Goal: Task Accomplishment & Management: Complete application form

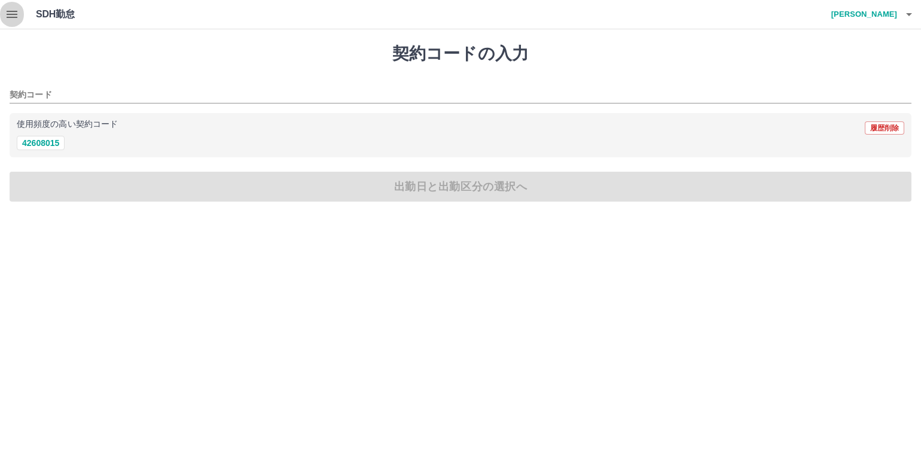
click at [5, 11] on icon "button" at bounding box center [12, 14] width 14 height 14
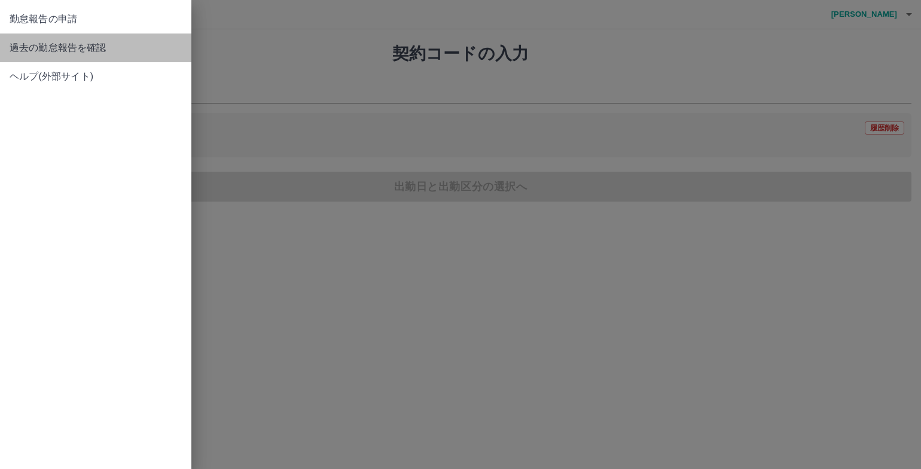
click at [31, 41] on span "過去の勤怠報告を確認" at bounding box center [96, 48] width 172 height 14
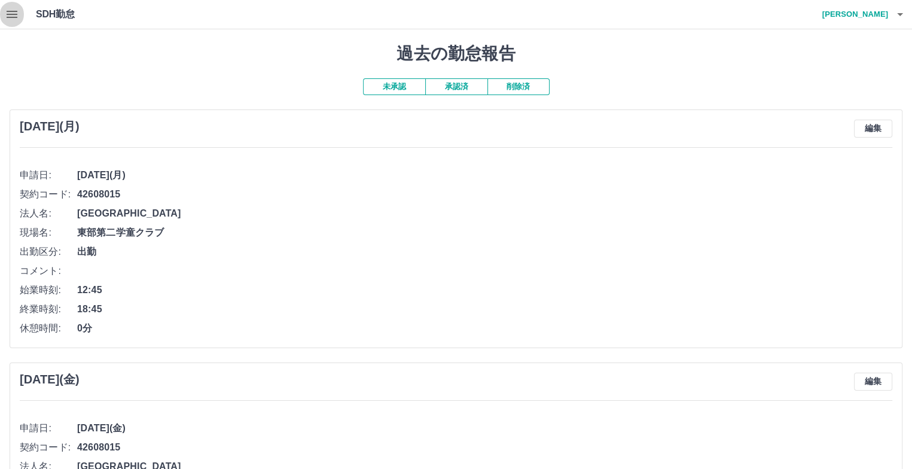
click at [13, 9] on button "button" at bounding box center [12, 14] width 24 height 29
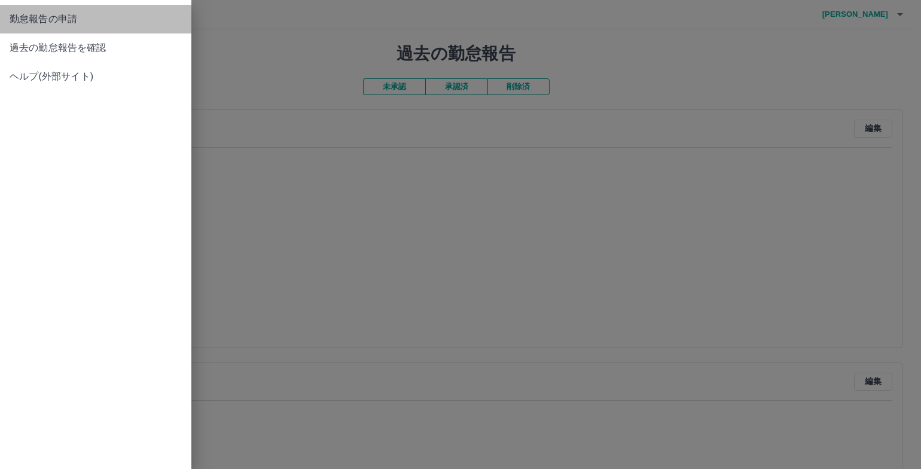
click at [39, 11] on link "勤怠報告の申請" at bounding box center [95, 19] width 191 height 29
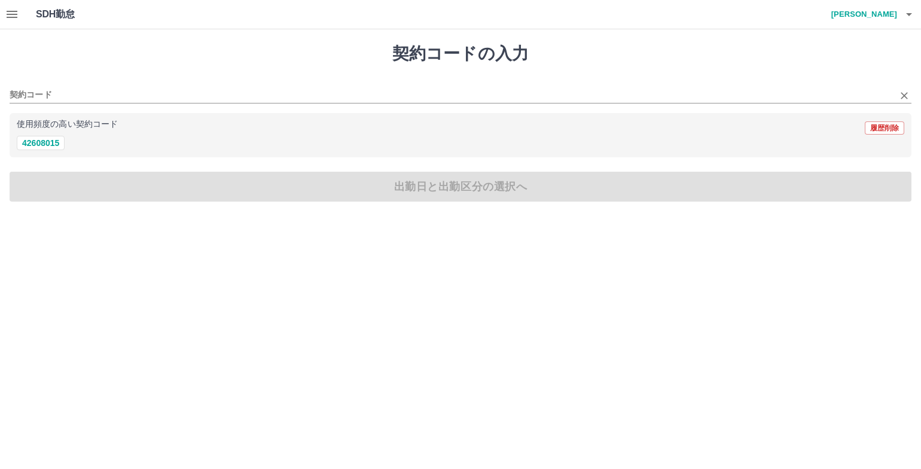
click at [31, 86] on div "契約コード" at bounding box center [460, 90] width 901 height 25
click at [33, 140] on button "42608015" at bounding box center [41, 143] width 48 height 14
type input "********"
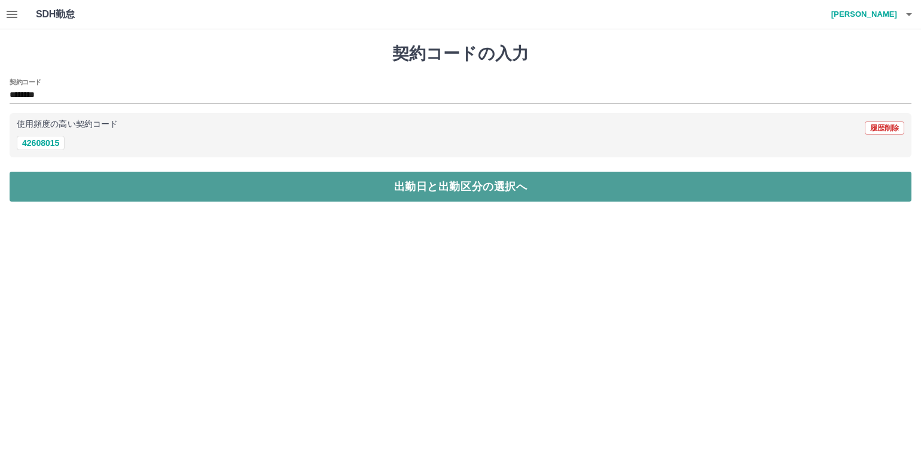
click at [48, 191] on button "出勤日と出勤区分の選択へ" at bounding box center [460, 187] width 901 height 30
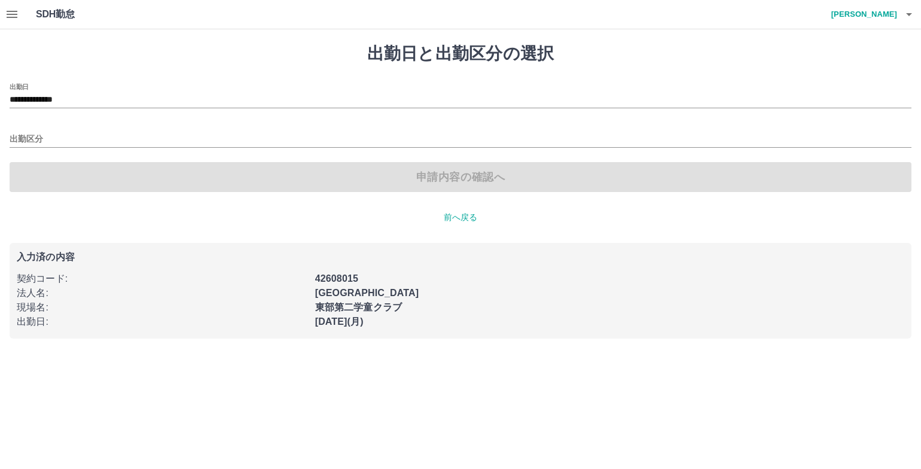
click at [29, 128] on div "出勤区分" at bounding box center [460, 135] width 901 height 25
click at [30, 175] on div "申請内容の確認へ" at bounding box center [460, 177] width 901 height 30
click at [158, 175] on div "申請内容の確認へ" at bounding box center [460, 177] width 901 height 30
drag, startPoint x: 447, startPoint y: 213, endPoint x: 446, endPoint y: 219, distance: 6.0
click at [447, 217] on p "前へ戻る" at bounding box center [460, 217] width 901 height 13
